Goal: Task Accomplishment & Management: Use online tool/utility

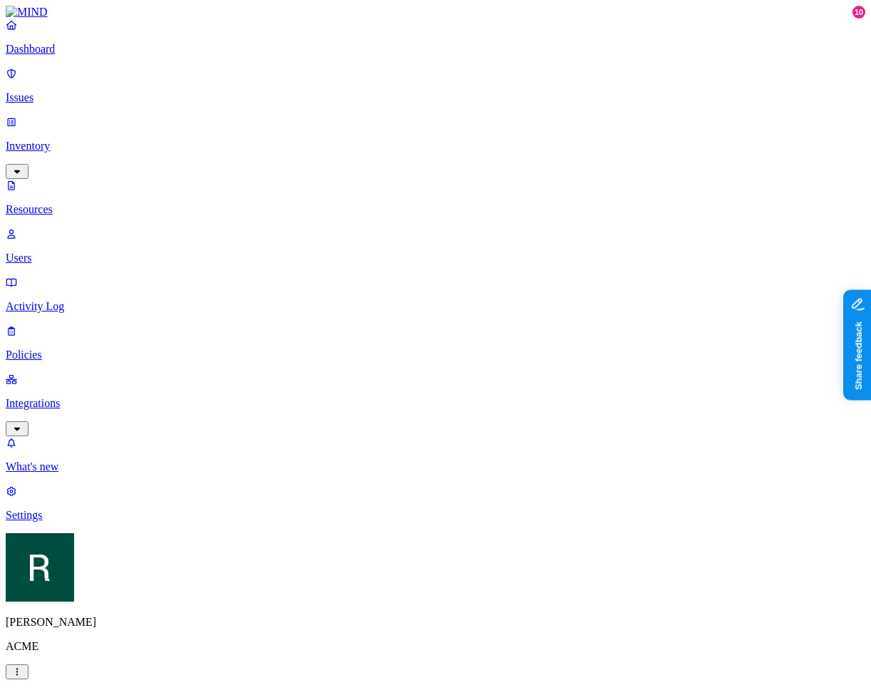
click at [88, 91] on p "Issues" at bounding box center [436, 97] width 860 height 13
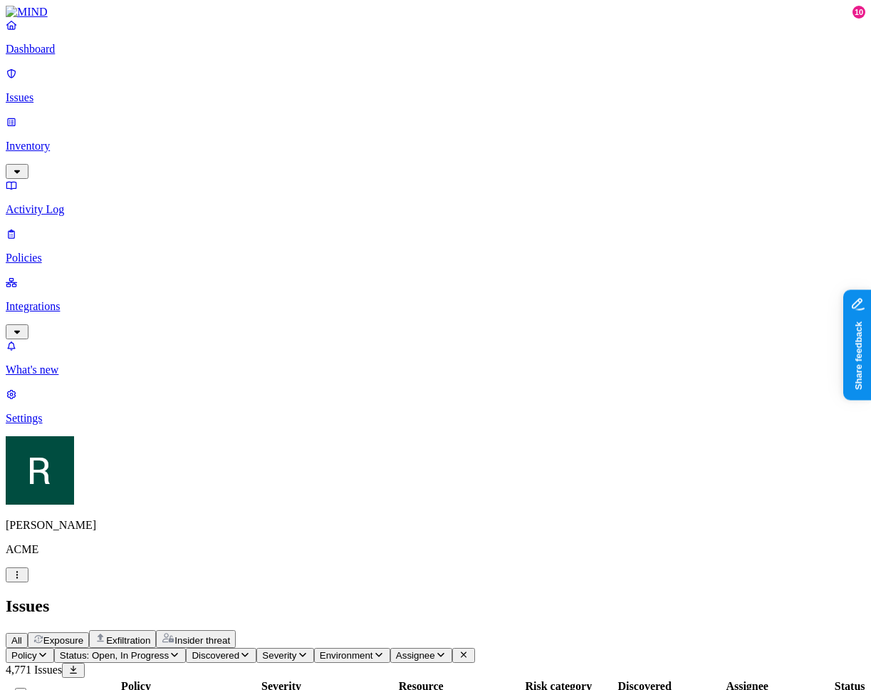
click at [435, 650] on span "Assignee" at bounding box center [415, 655] width 39 height 11
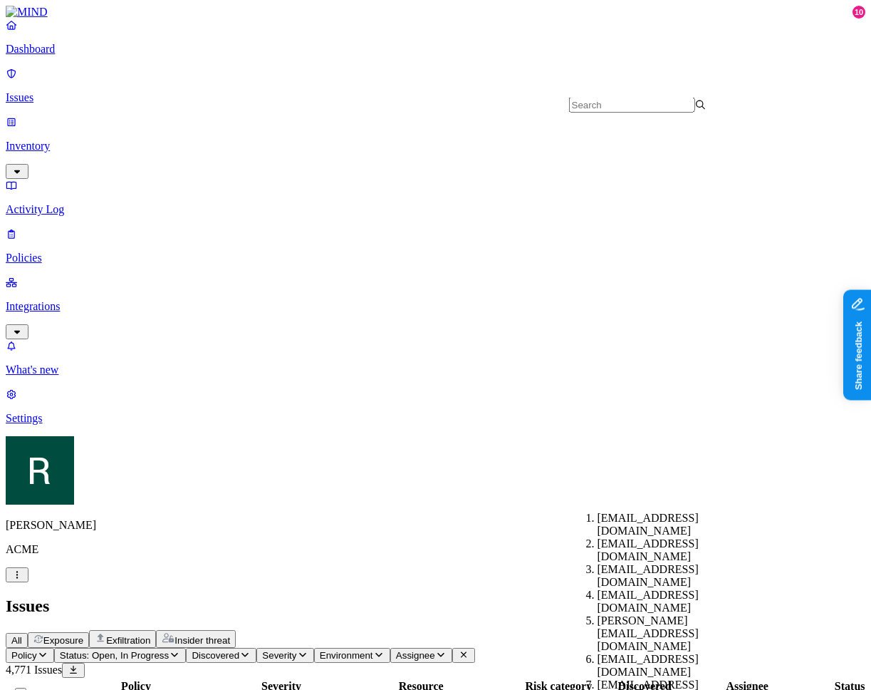
scroll to position [682, 0]
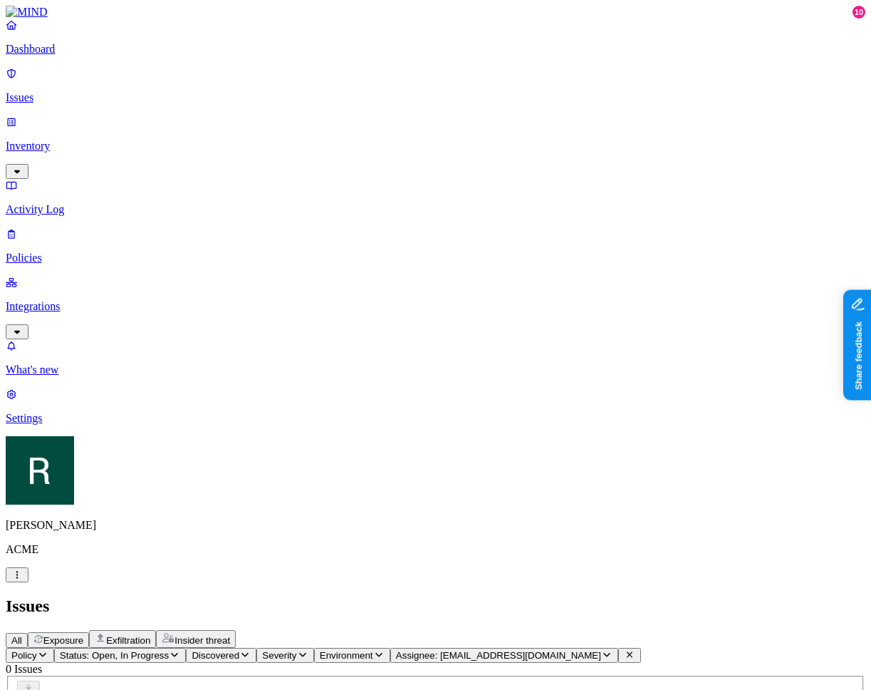
click at [601, 650] on span "Assignee: [EMAIL_ADDRESS][DOMAIN_NAME]" at bounding box center [498, 655] width 205 height 11
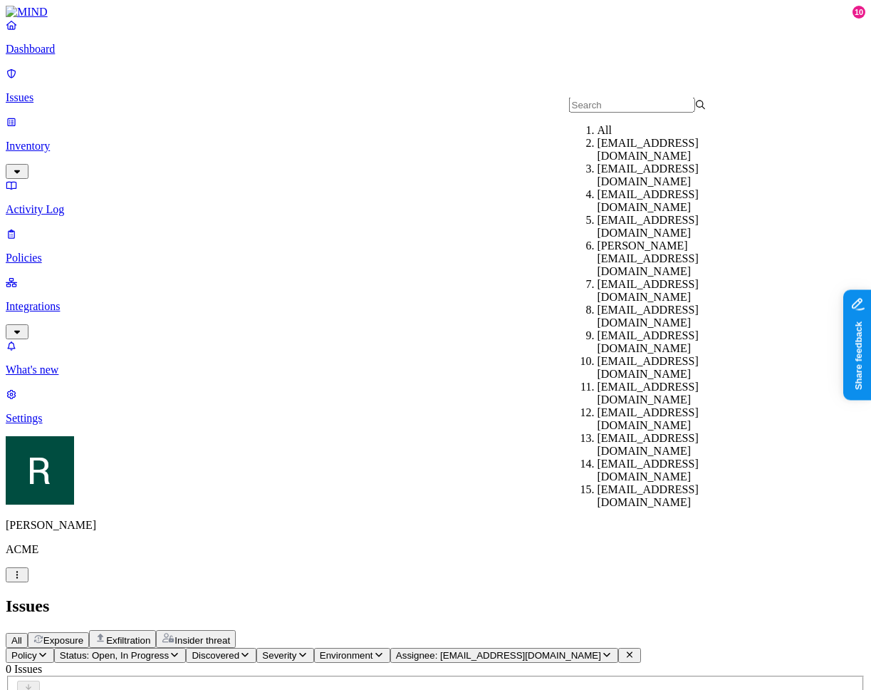
click at [664, 137] on div "All" at bounding box center [667, 130] width 138 height 13
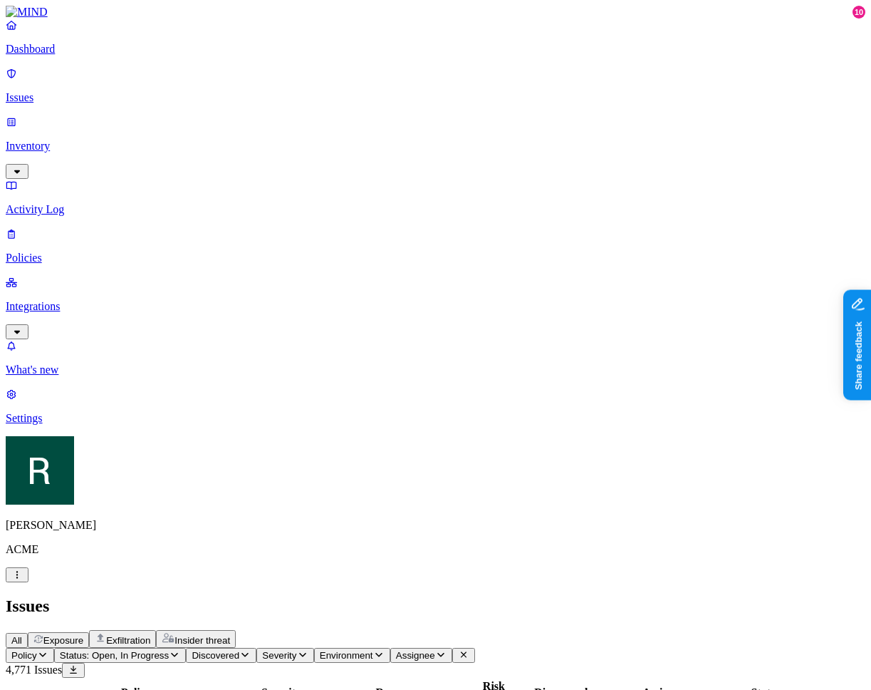
click at [677, 630] on div "All Exposure Exfiltration Insider threat" at bounding box center [436, 639] width 860 height 18
click at [314, 648] on button "Severity" at bounding box center [285, 655] width 57 height 15
click at [472, 136] on span "Critical" at bounding box center [474, 142] width 34 height 12
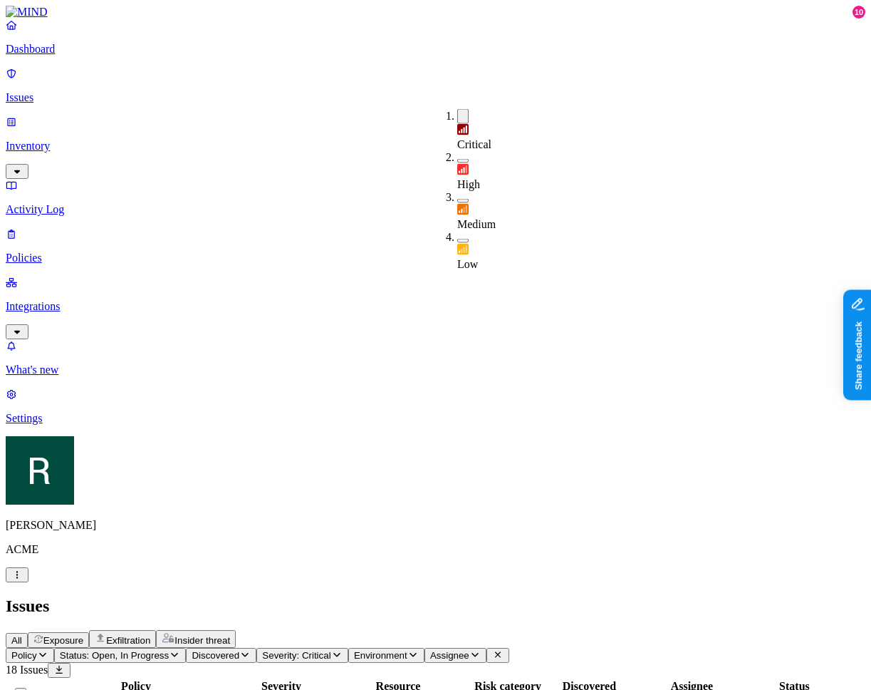
click at [37, 650] on span "Policy" at bounding box center [24, 655] width 26 height 11
